Goal: Find specific page/section: Find specific page/section

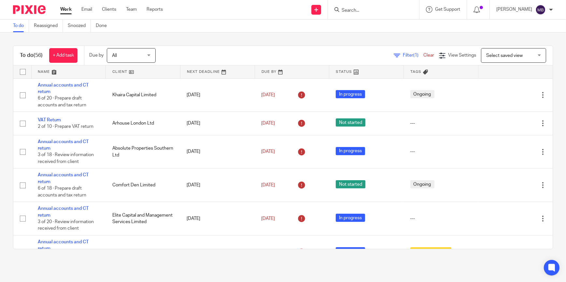
scroll to position [326, 0]
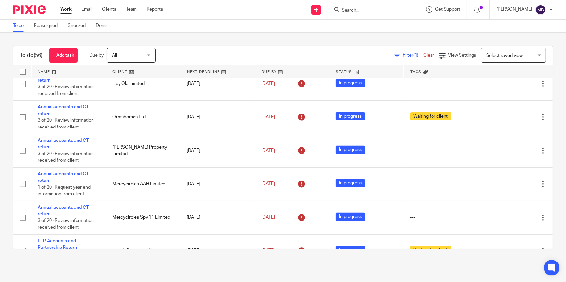
click at [356, 8] on input "Search" at bounding box center [370, 11] width 59 height 6
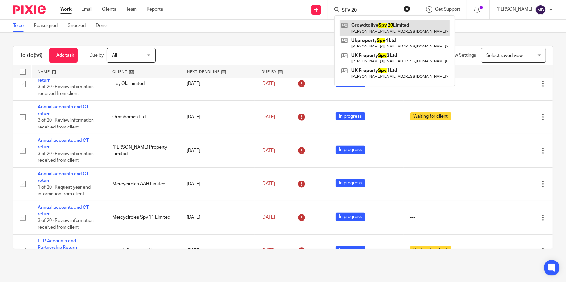
click at [380, 25] on link at bounding box center [395, 28] width 110 height 15
click at [365, 7] on form "SPV 20" at bounding box center [375, 10] width 69 height 8
click at [363, 9] on input "SPV 20" at bounding box center [370, 11] width 59 height 6
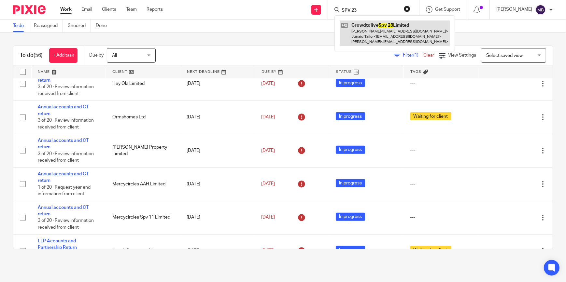
type input "SPV 23"
click at [386, 29] on link at bounding box center [395, 34] width 110 height 26
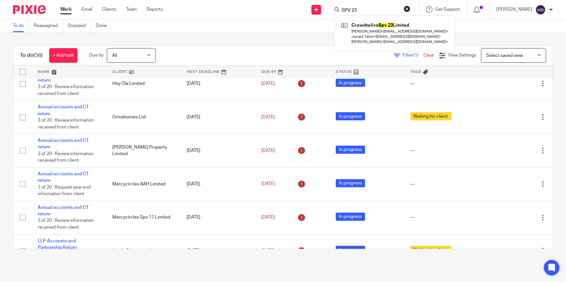
click at [410, 13] on form "SPV 23" at bounding box center [375, 10] width 69 height 8
click at [410, 11] on button "reset" at bounding box center [407, 9] width 7 height 7
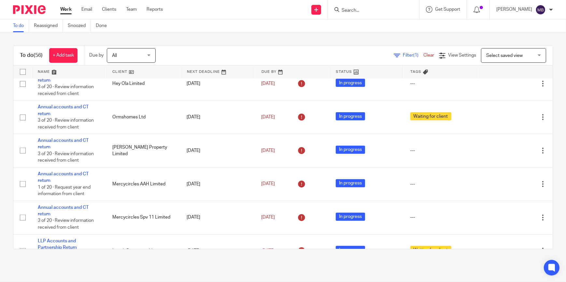
click at [42, 11] on img at bounding box center [29, 9] width 33 height 9
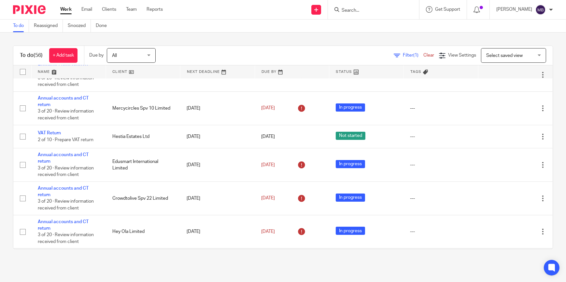
scroll to position [0, 0]
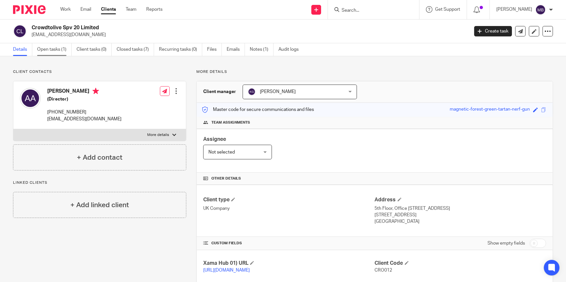
click at [55, 51] on link "Open tasks (1)" at bounding box center [54, 49] width 35 height 13
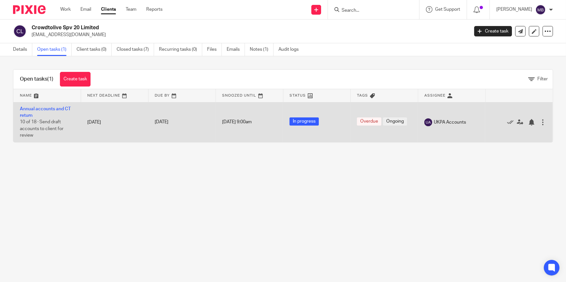
click at [36, 112] on td "Annual accounts and CT return 10 of 18 · Send draft accounts to client for revi…" at bounding box center [46, 122] width 67 height 40
click at [42, 109] on link "Annual accounts and CT return" at bounding box center [45, 112] width 51 height 11
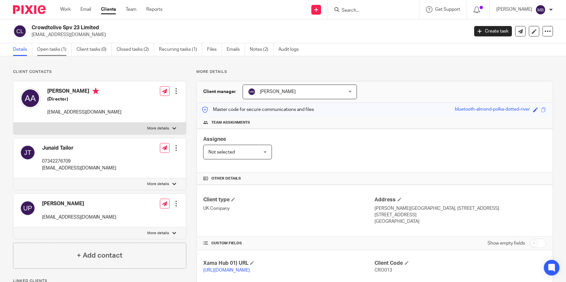
click at [55, 50] on link "Open tasks (1)" at bounding box center [54, 49] width 35 height 13
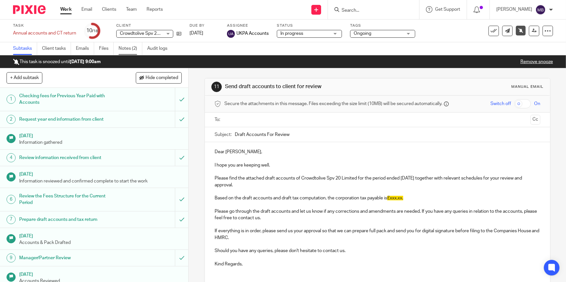
click at [135, 48] on link "Notes (2)" at bounding box center [130, 48] width 24 height 13
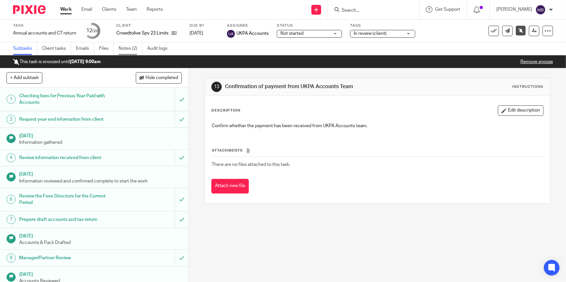
click at [133, 45] on link "Notes (2)" at bounding box center [130, 48] width 24 height 13
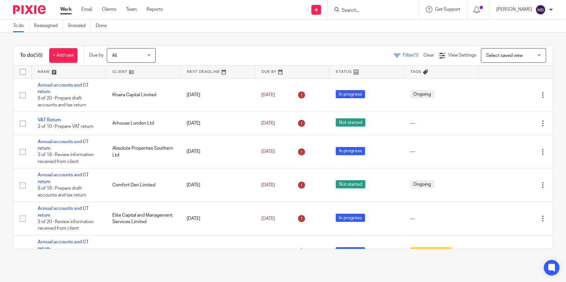
click at [368, 11] on input "Search" at bounding box center [370, 11] width 59 height 6
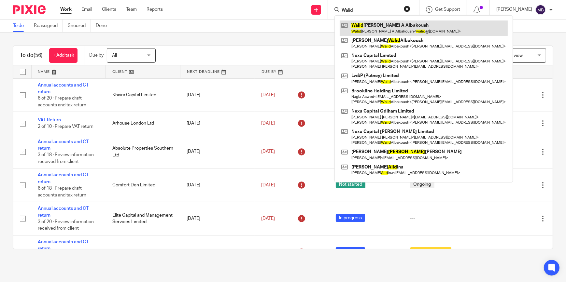
type input "Walid"
click at [384, 29] on link at bounding box center [424, 28] width 168 height 15
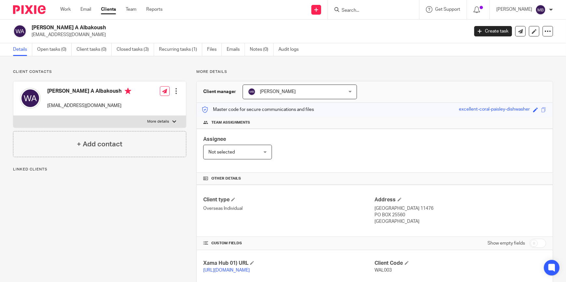
scroll to position [114, 0]
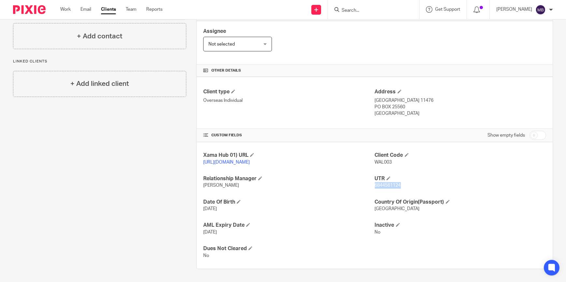
click at [387, 187] on span "6844561124" at bounding box center [388, 185] width 26 height 5
